Goal: Information Seeking & Learning: Learn about a topic

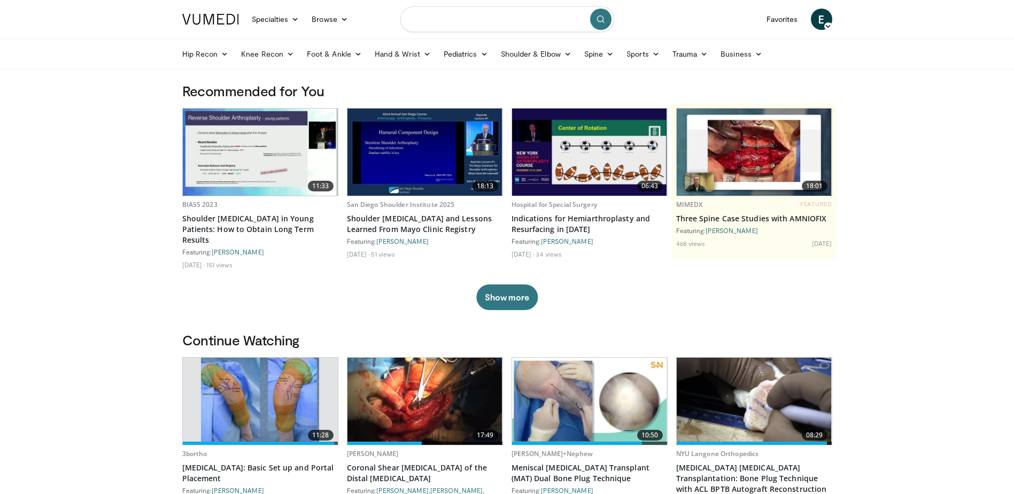
click at [445, 15] on input "Search topics, interventions" at bounding box center [507, 19] width 214 height 26
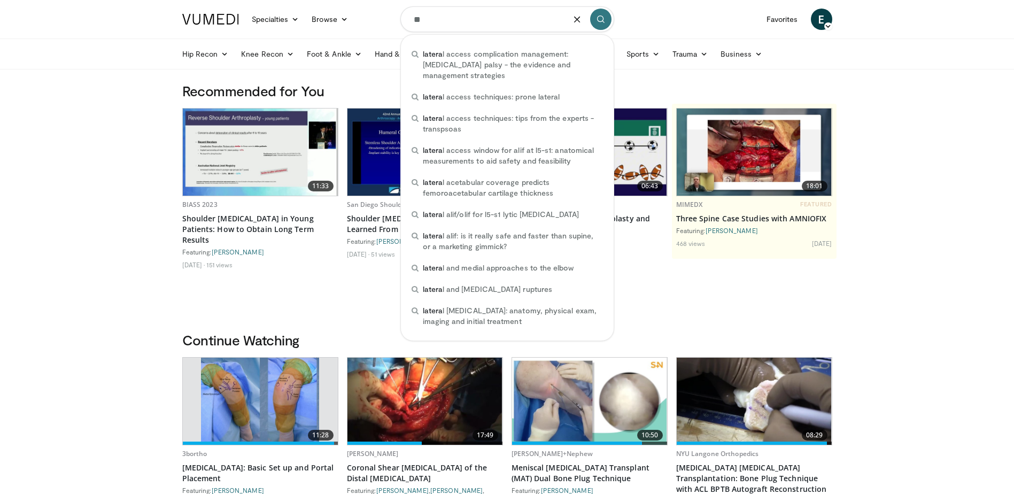
type input "*"
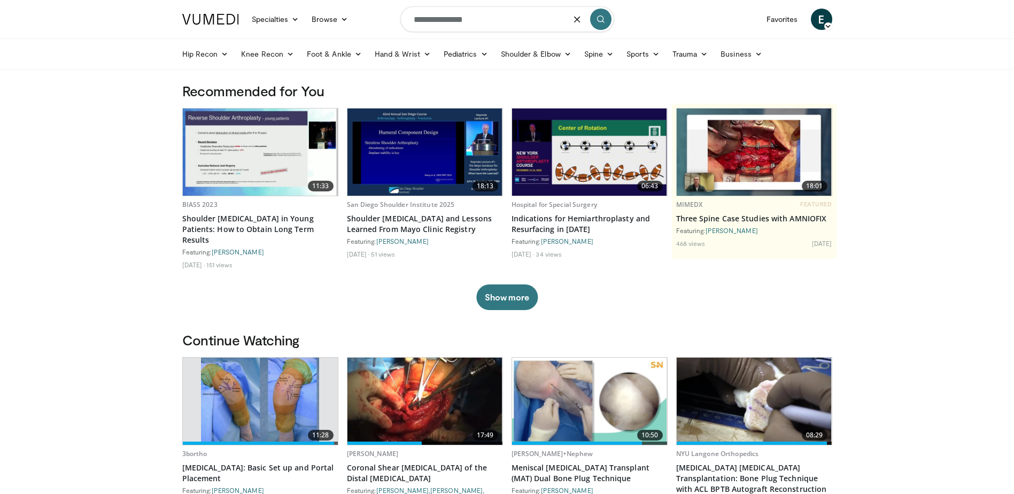
type input "**********"
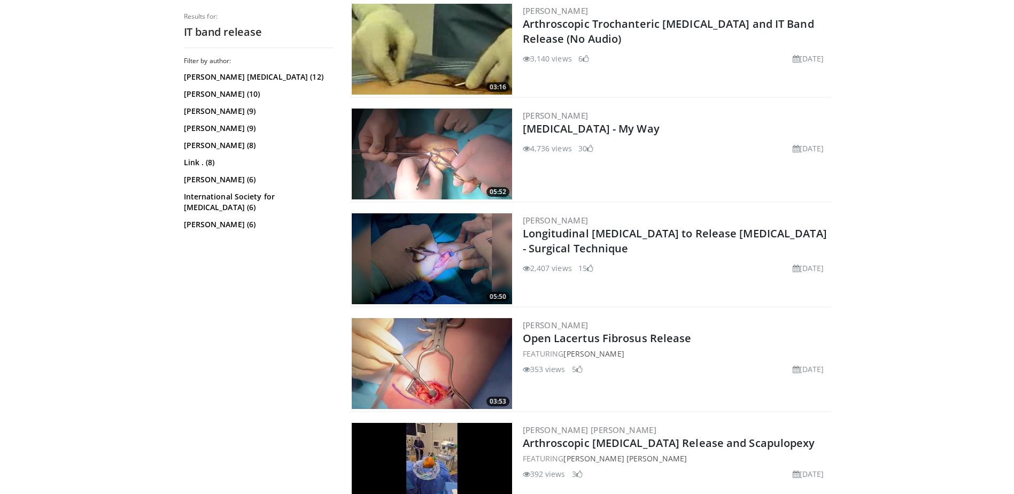
scroll to position [321, 0]
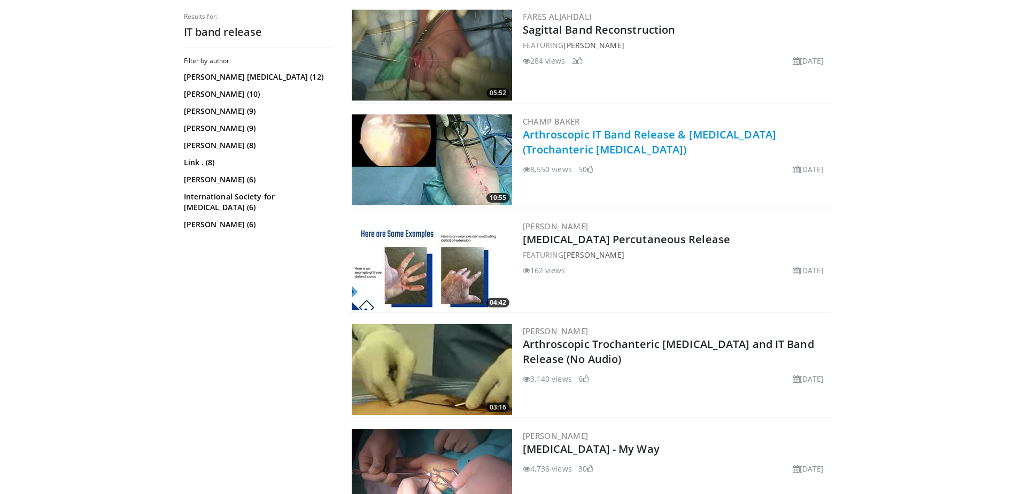
click at [576, 134] on link "Arthroscopic IT Band Release & [MEDICAL_DATA] (Trochanteric [MEDICAL_DATA])" at bounding box center [650, 141] width 254 height 29
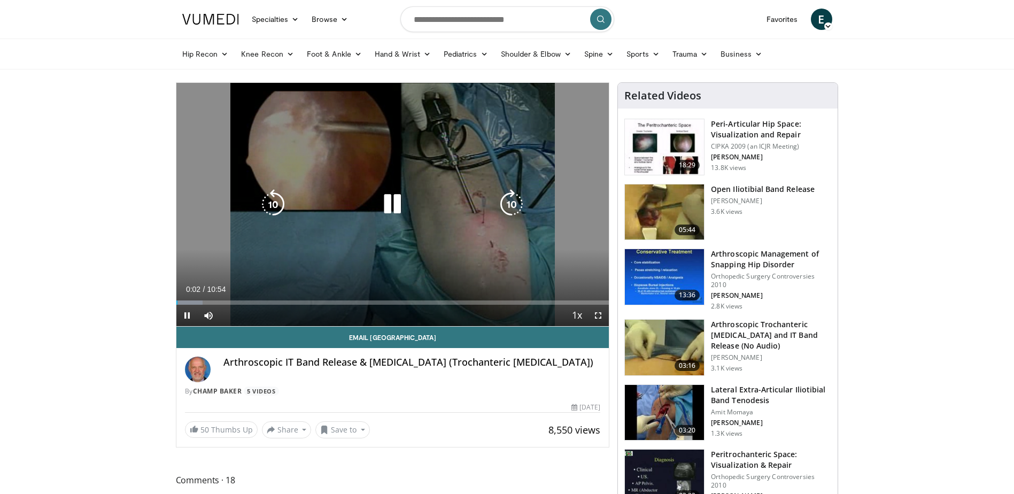
click at [325, 147] on div "10 seconds Tap to unmute" at bounding box center [392, 204] width 433 height 243
click at [386, 205] on icon "Video Player" at bounding box center [392, 204] width 30 height 30
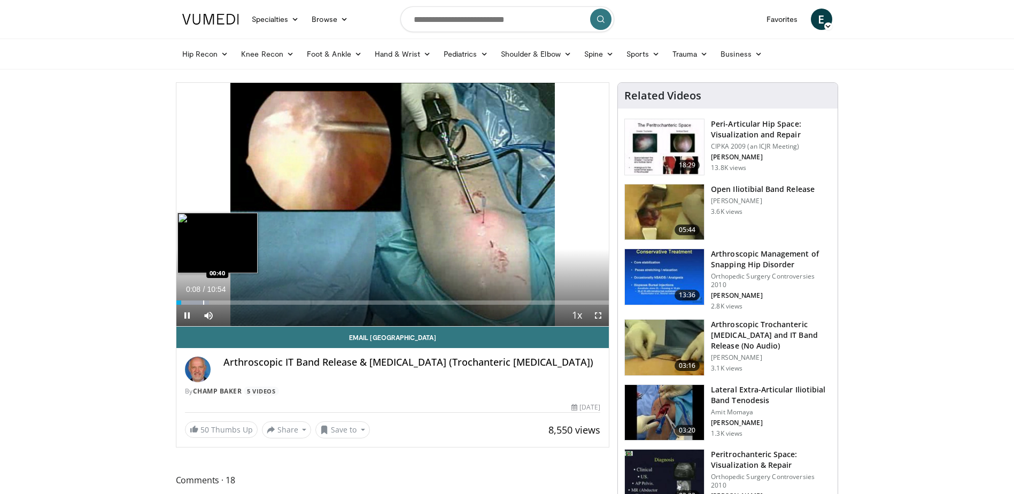
click at [203, 300] on div "Progress Bar" at bounding box center [203, 302] width 1 height 4
click at [222, 299] on div "Loaded : 16.78% 01:10 01:10" at bounding box center [392, 299] width 433 height 10
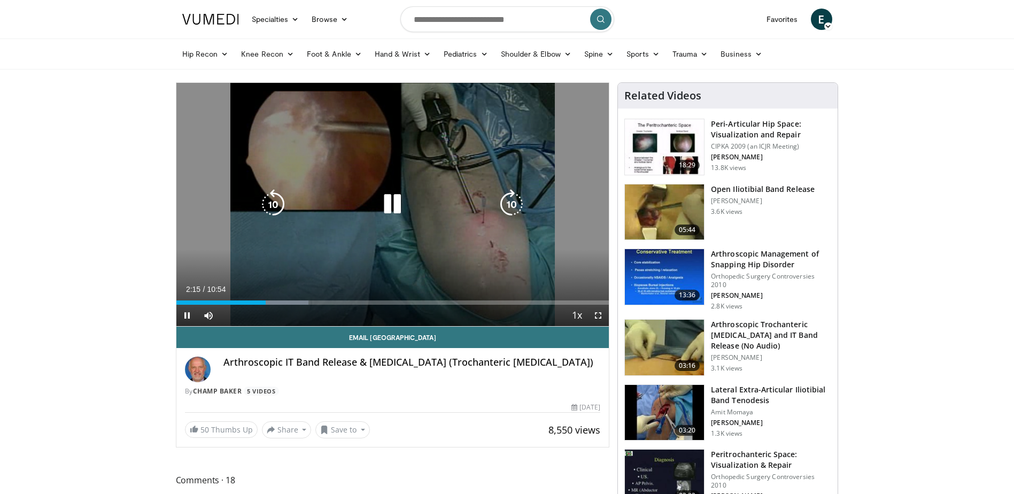
click at [390, 200] on icon "Video Player" at bounding box center [392, 204] width 30 height 30
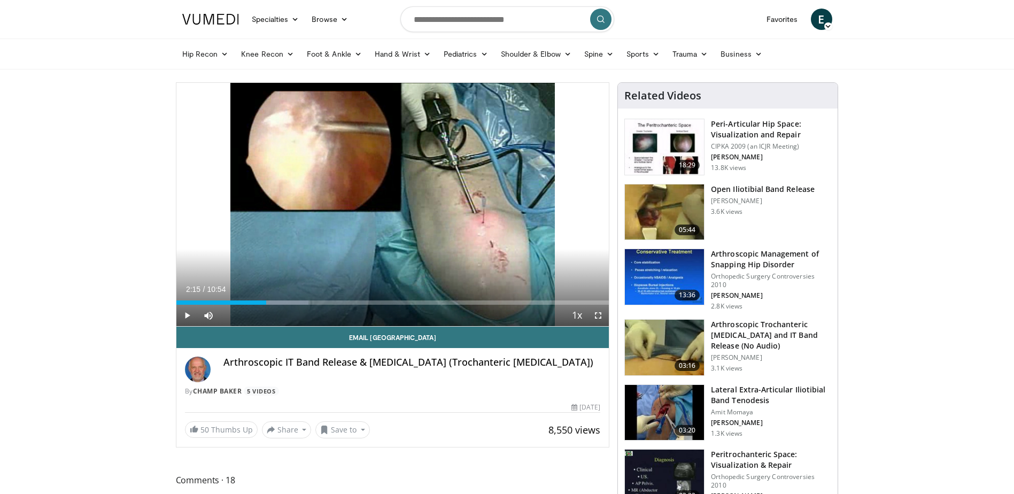
click at [671, 195] on img at bounding box center [664, 212] width 79 height 56
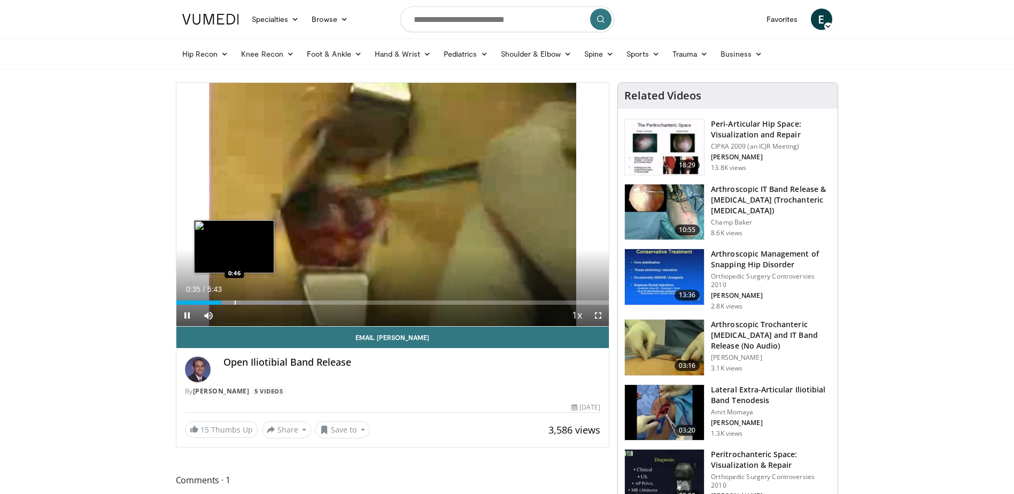
click at [235, 303] on div "Progress Bar" at bounding box center [235, 302] width 1 height 4
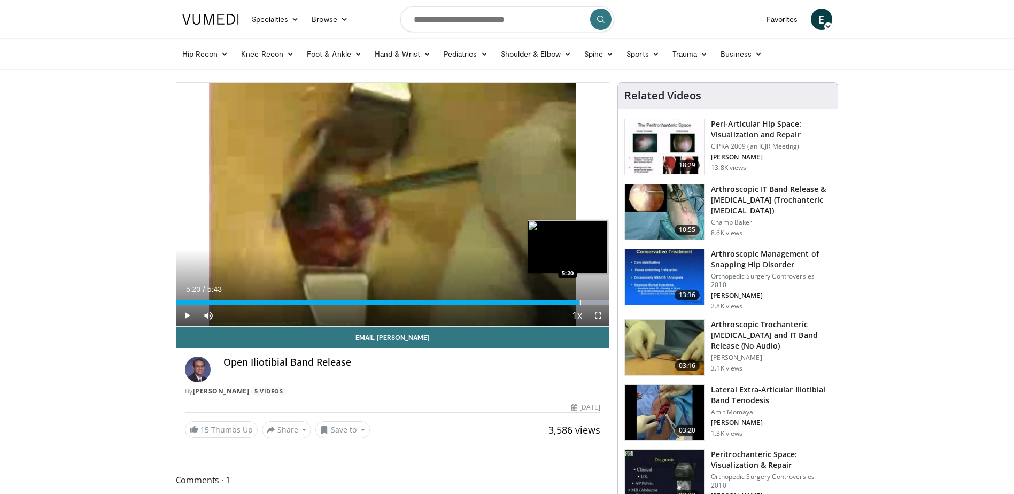
click at [580, 301] on div "Progress Bar" at bounding box center [580, 302] width 1 height 4
click at [592, 302] on div "Progress Bar" at bounding box center [592, 302] width 1 height 4
click at [601, 301] on div "Progress Bar" at bounding box center [601, 302] width 1 height 4
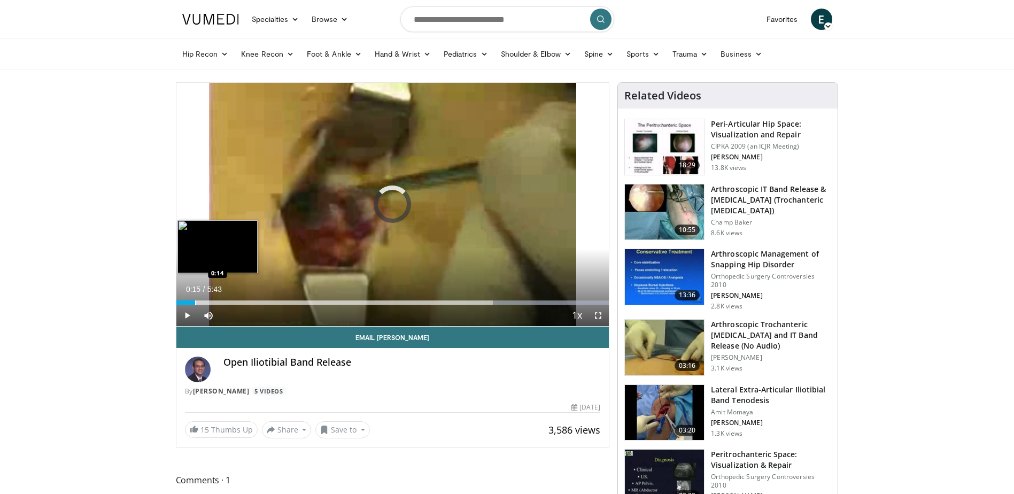
click at [196, 302] on div "Progress Bar" at bounding box center [195, 302] width 1 height 4
click at [185, 299] on div "Loaded : 0.00% 0:20 0:07" at bounding box center [392, 299] width 433 height 10
click at [179, 302] on div "0:10" at bounding box center [182, 302] width 13 height 4
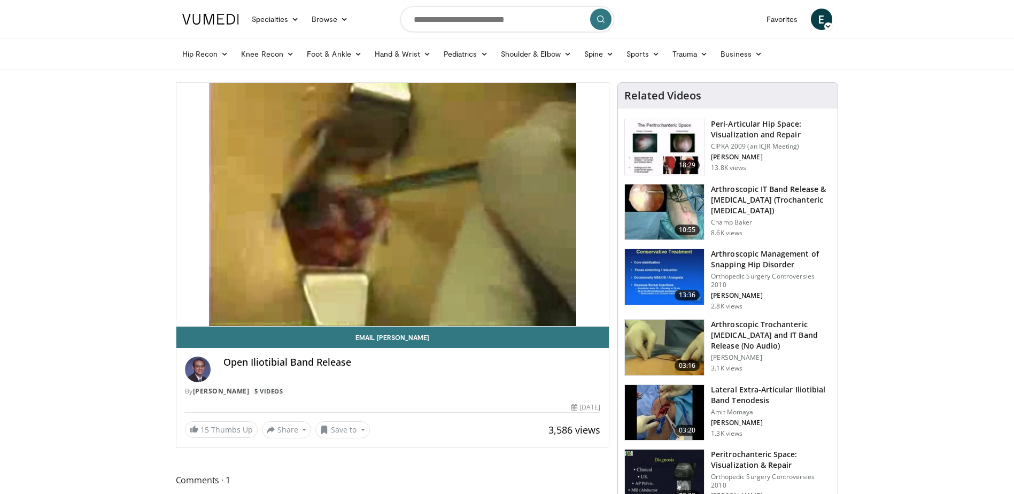
click at [183, 301] on video-js "**********" at bounding box center [392, 205] width 433 height 244
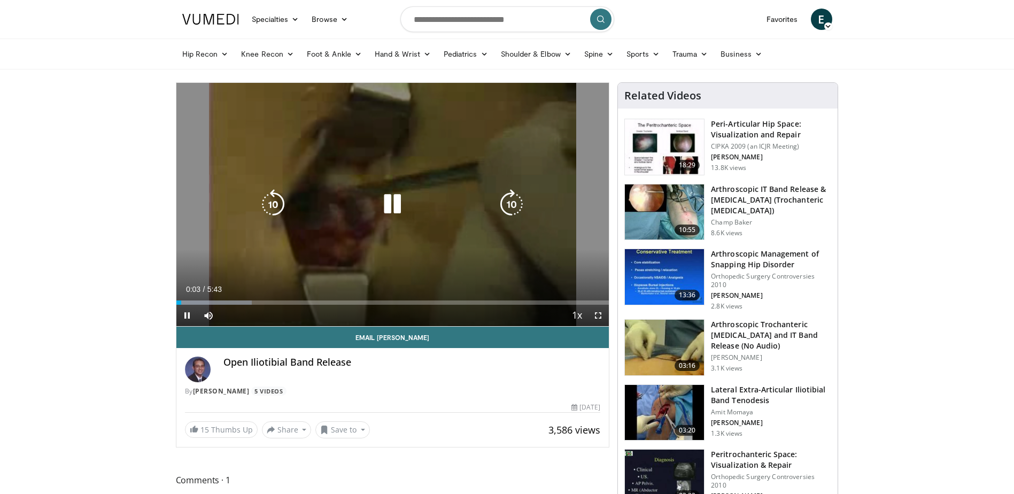
click at [0, 0] on div "Progress Bar" at bounding box center [0, 0] width 0 height 0
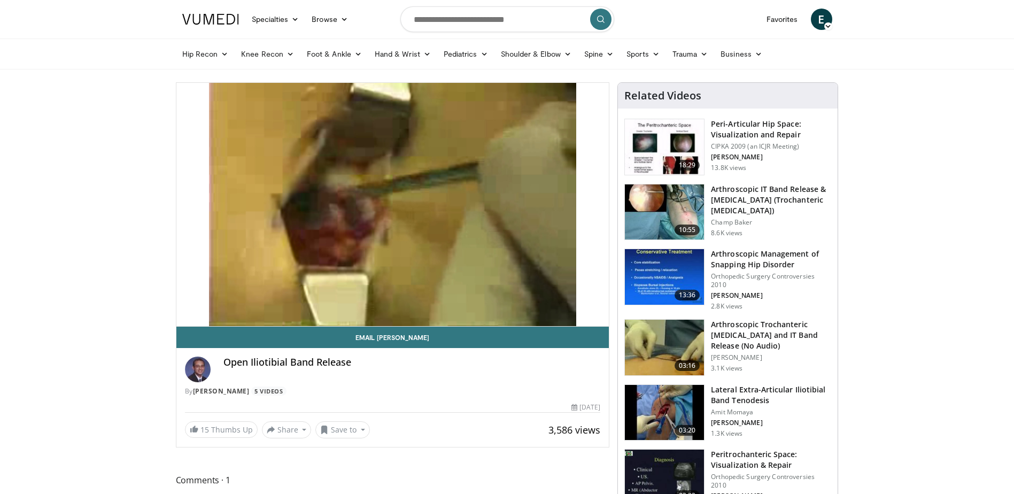
drag, startPoint x: 123, startPoint y: 254, endPoint x: 110, endPoint y: 200, distance: 56.3
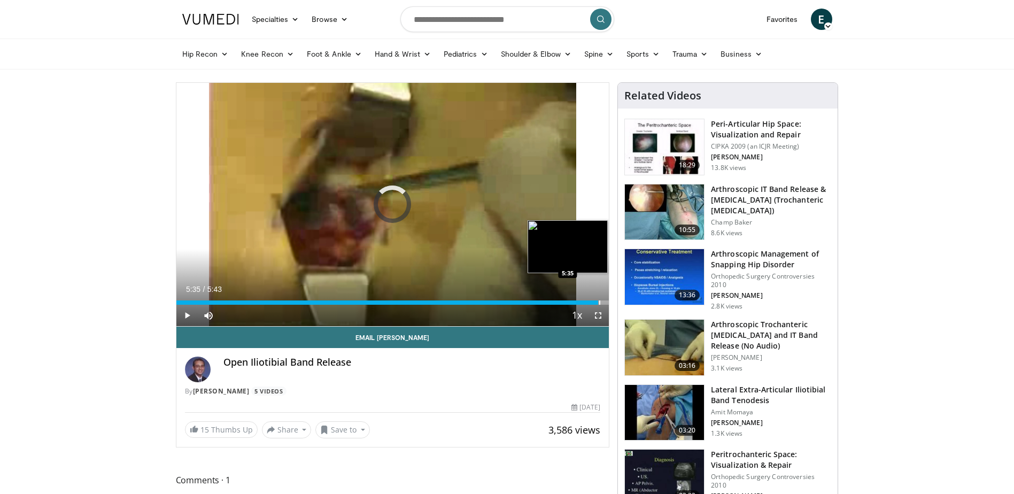
click at [599, 301] on div "Progress Bar" at bounding box center [599, 302] width 1 height 4
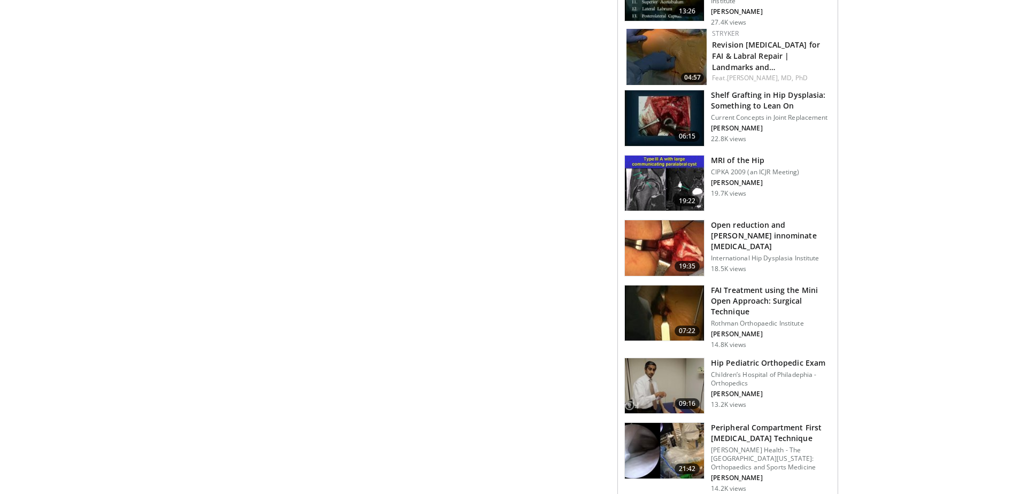
scroll to position [1069, 0]
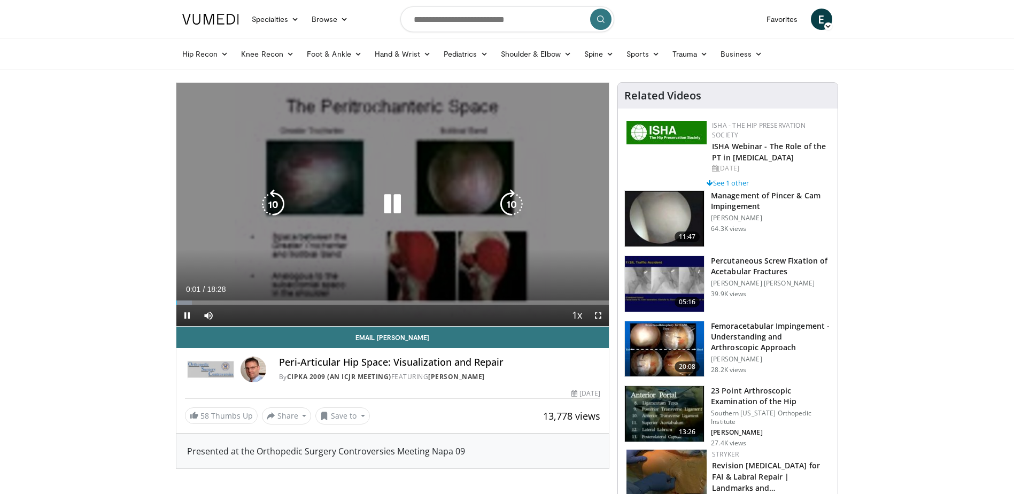
click at [327, 206] on div "Video Player" at bounding box center [392, 203] width 260 height 21
click at [387, 205] on icon "Video Player" at bounding box center [392, 204] width 30 height 30
